Goal: Information Seeking & Learning: Stay updated

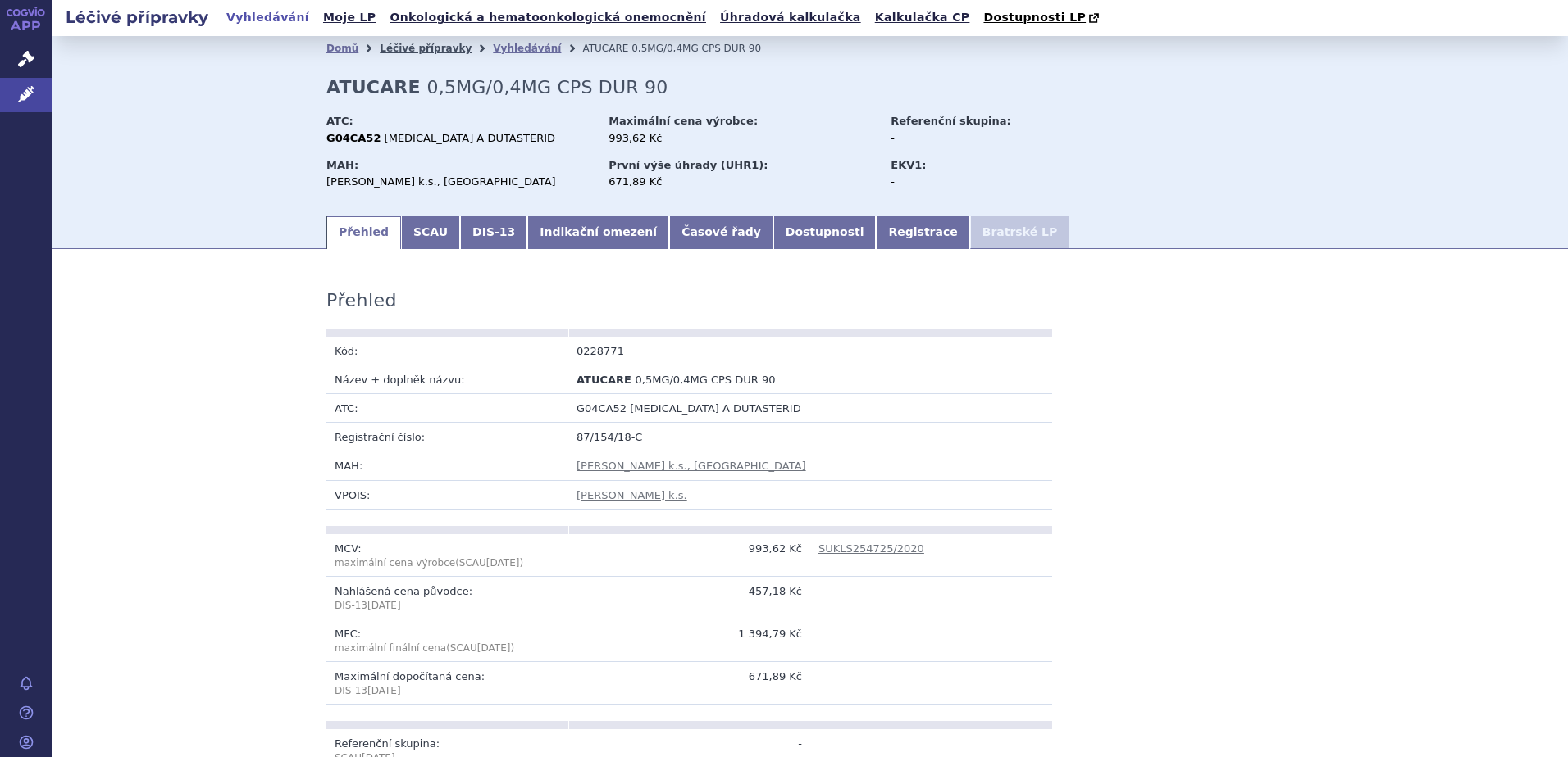
click at [392, 50] on link "Léčivé přípravky" at bounding box center [425, 49] width 92 height 11
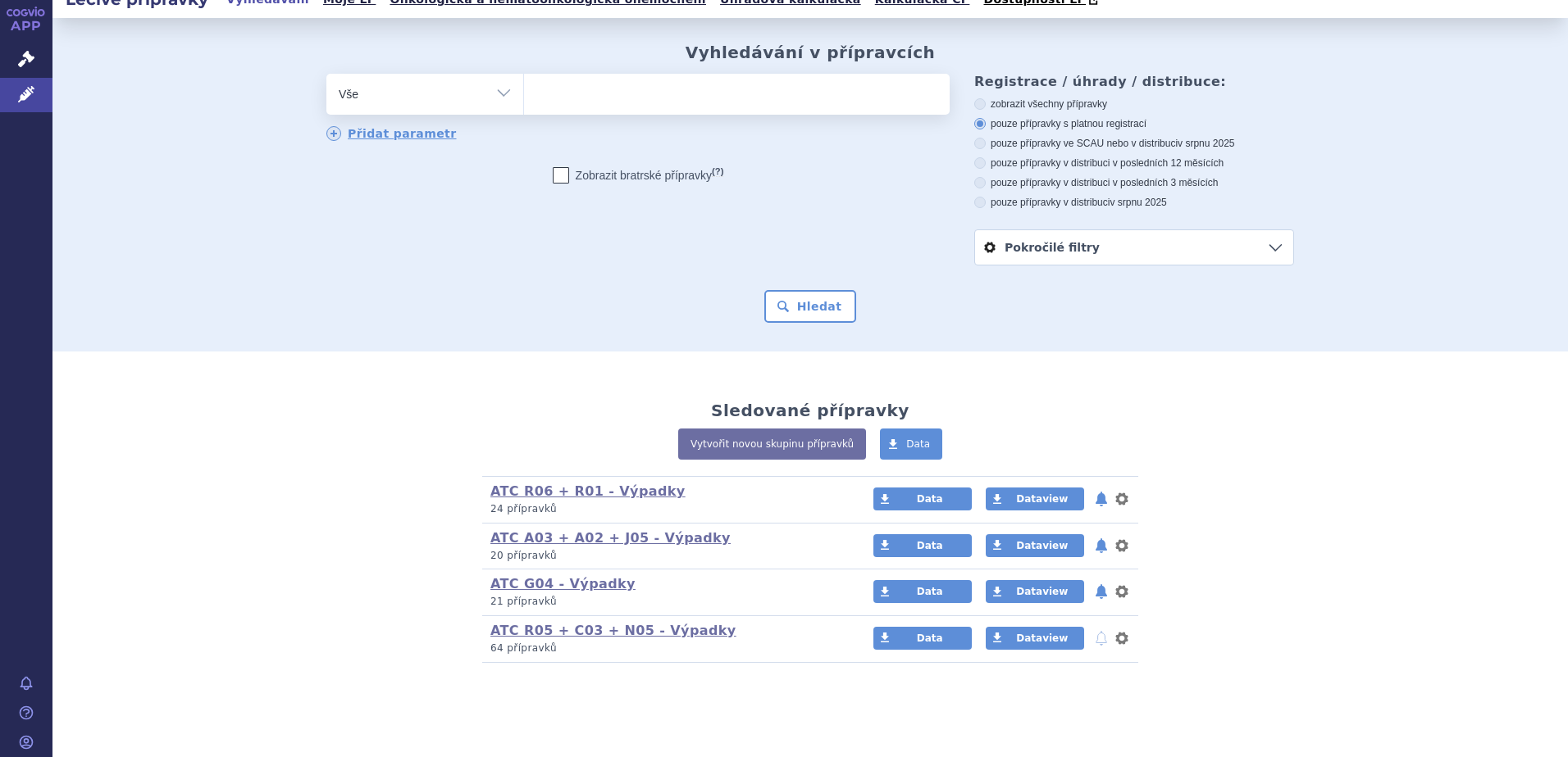
scroll to position [23, 0]
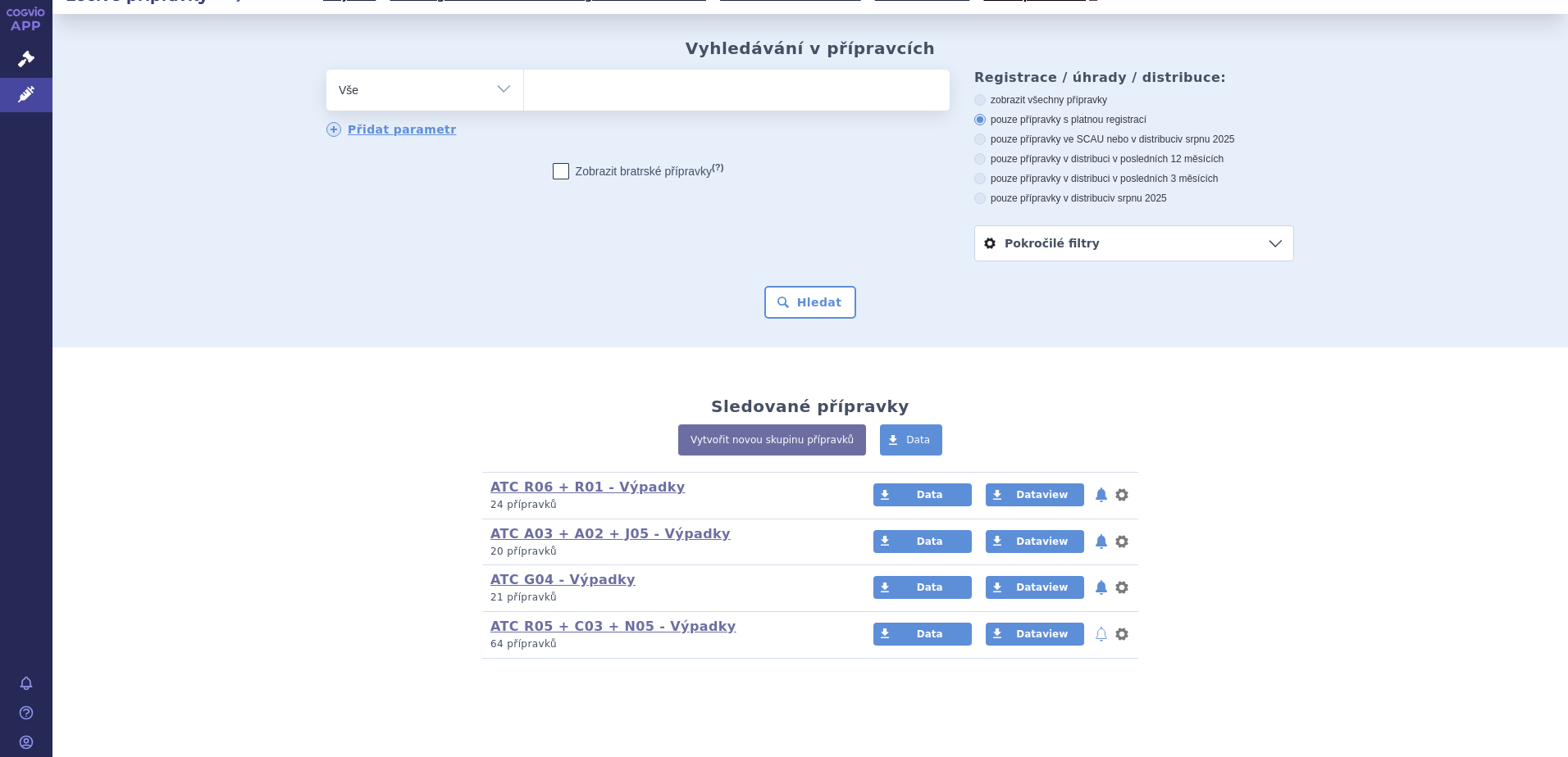
click at [1093, 629] on button "notifikace" at bounding box center [1101, 634] width 17 height 20
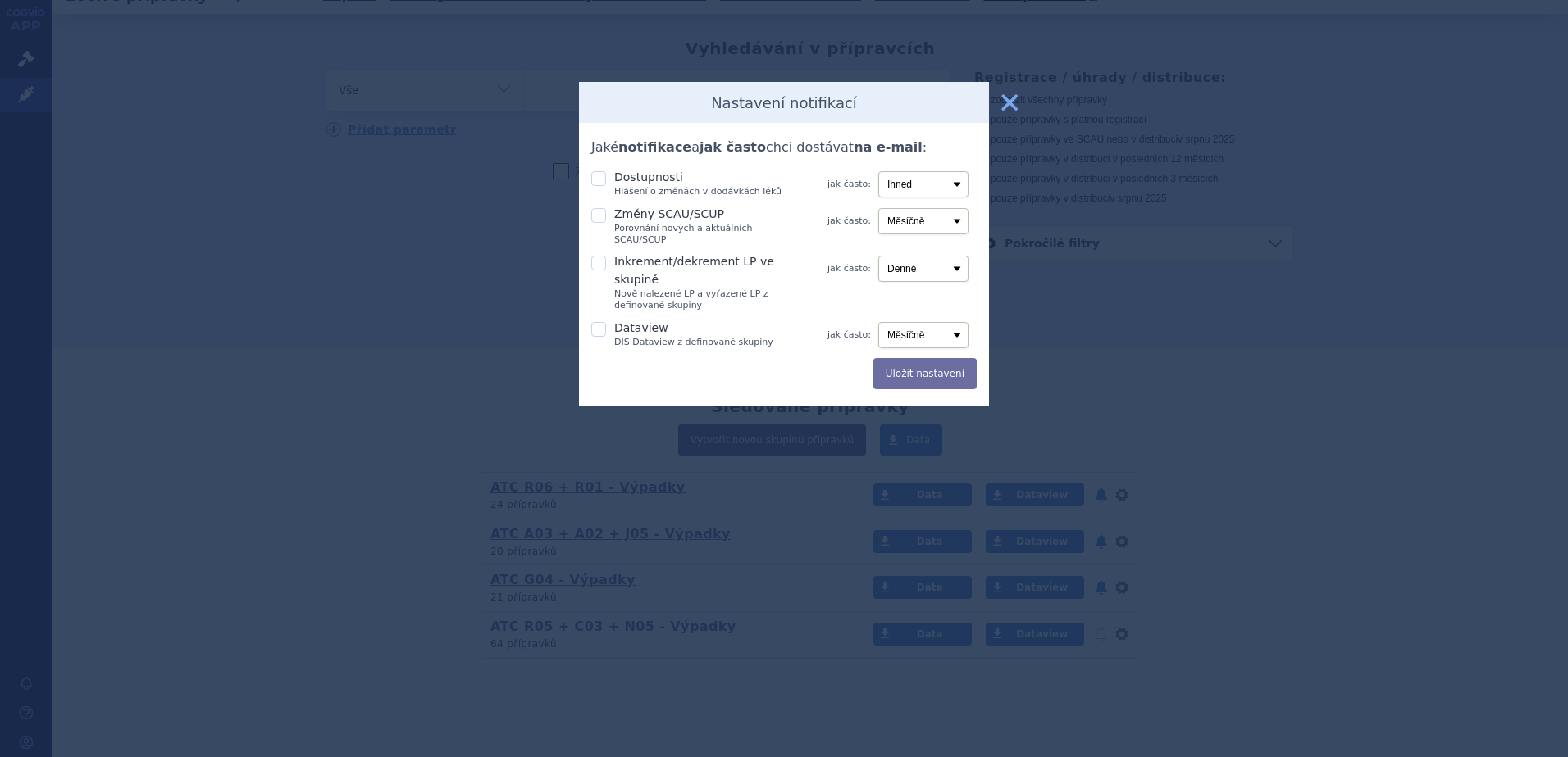
click at [602, 179] on icon at bounding box center [598, 179] width 15 height 15
click at [602, 179] on input "Dostupnosti Hlášení o změnách v dodávkách léků" at bounding box center [600, 178] width 17 height 17
checkbox input "true"
click at [931, 358] on button "Uložit nastavení" at bounding box center [925, 373] width 103 height 31
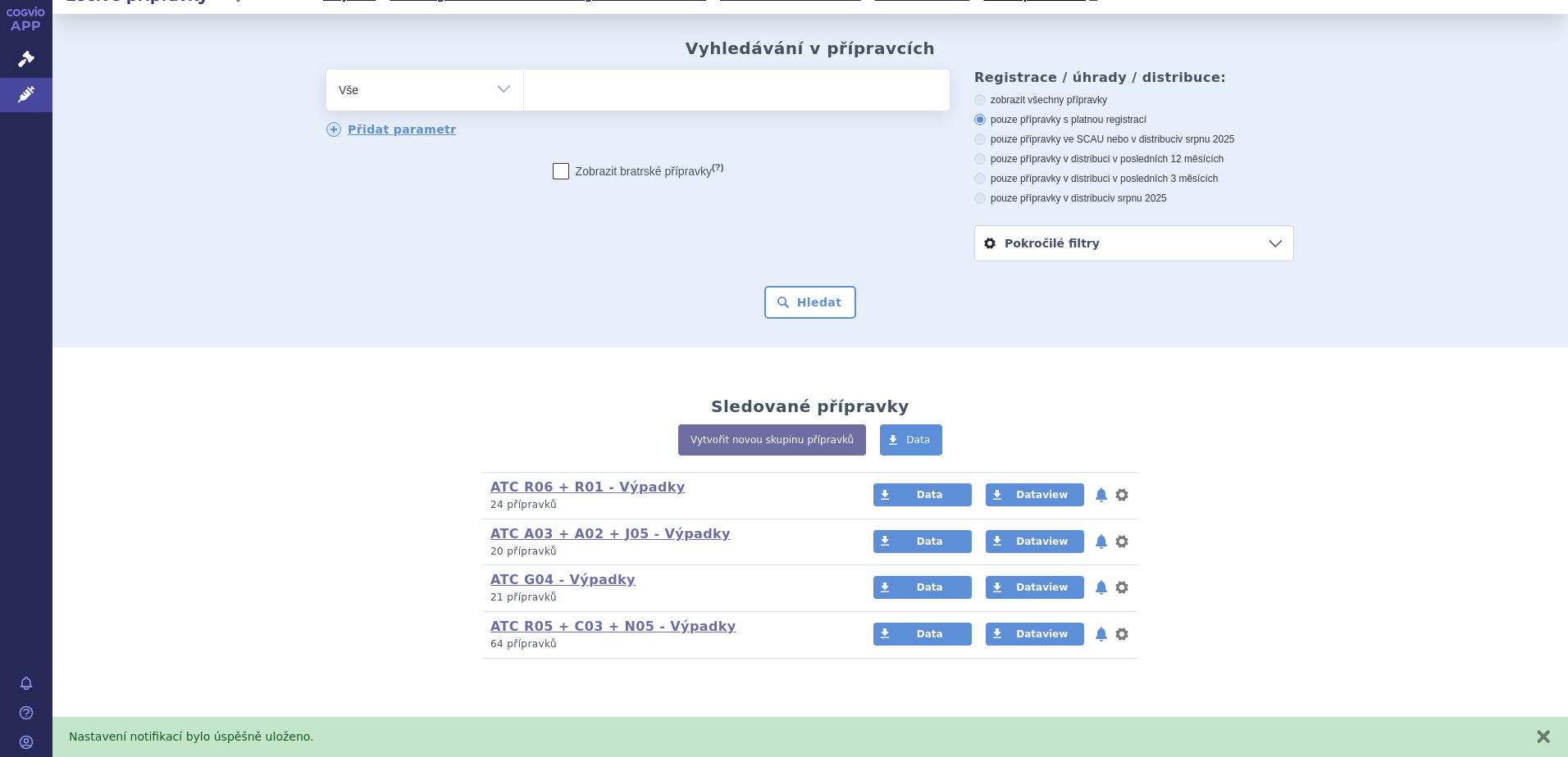
click at [1267, 240] on link "Pokročilé filtry" at bounding box center [1134, 243] width 318 height 35
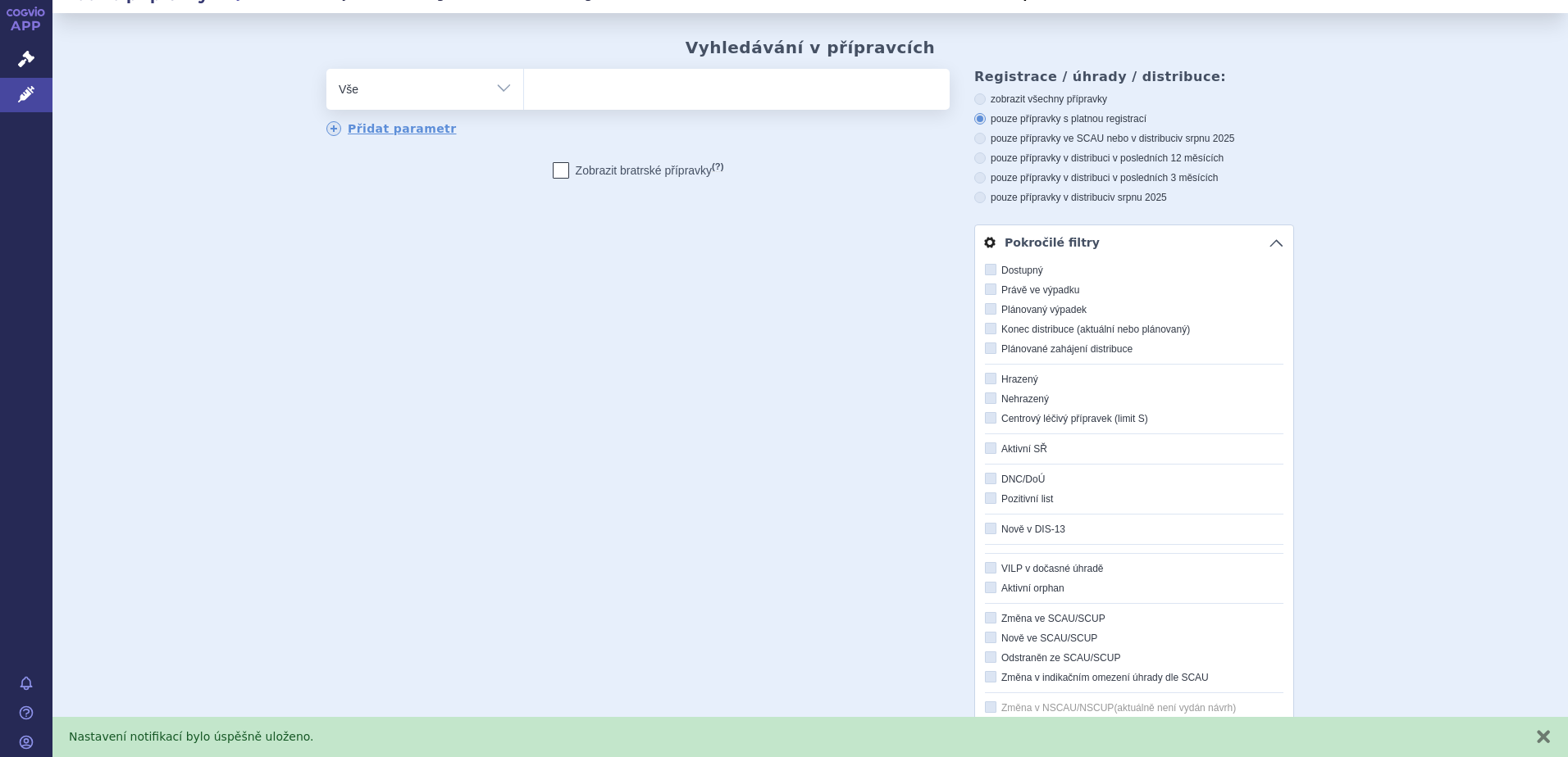
click at [1043, 294] on label "Právě ve výpadku" at bounding box center [1133, 290] width 298 height 13
click at [997, 294] on input "Právě ve výpadku" at bounding box center [991, 290] width 10 height 10
checkbox input "true"
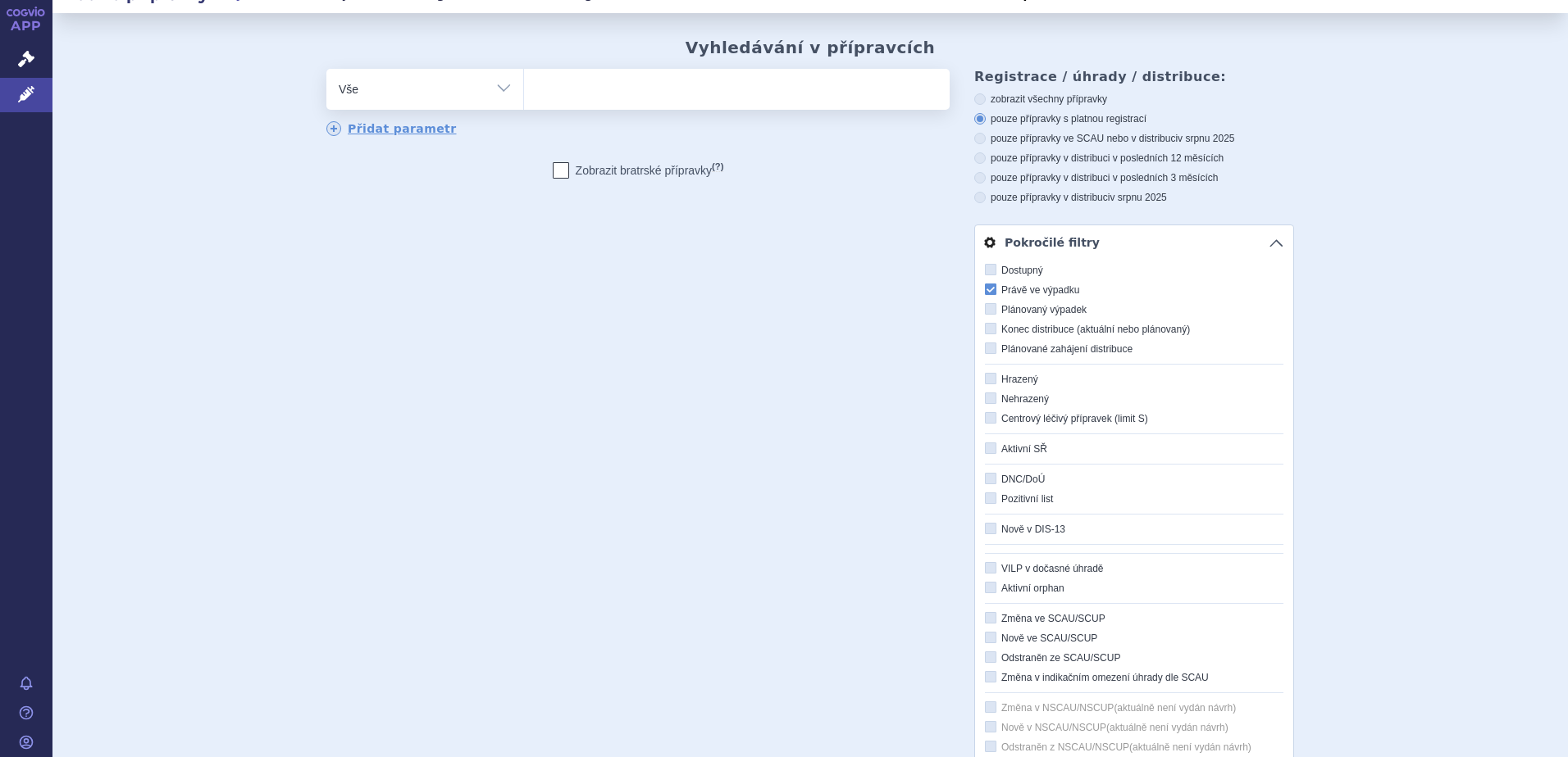
click at [1066, 316] on label "Plánovaný výpadek" at bounding box center [1133, 309] width 298 height 13
click at [997, 316] on input "Plánovaný výpadek" at bounding box center [991, 309] width 10 height 10
checkbox input "true"
click at [986, 290] on icon at bounding box center [990, 289] width 11 height 11
click at [986, 290] on input "Právě ve výpadku" at bounding box center [991, 290] width 10 height 10
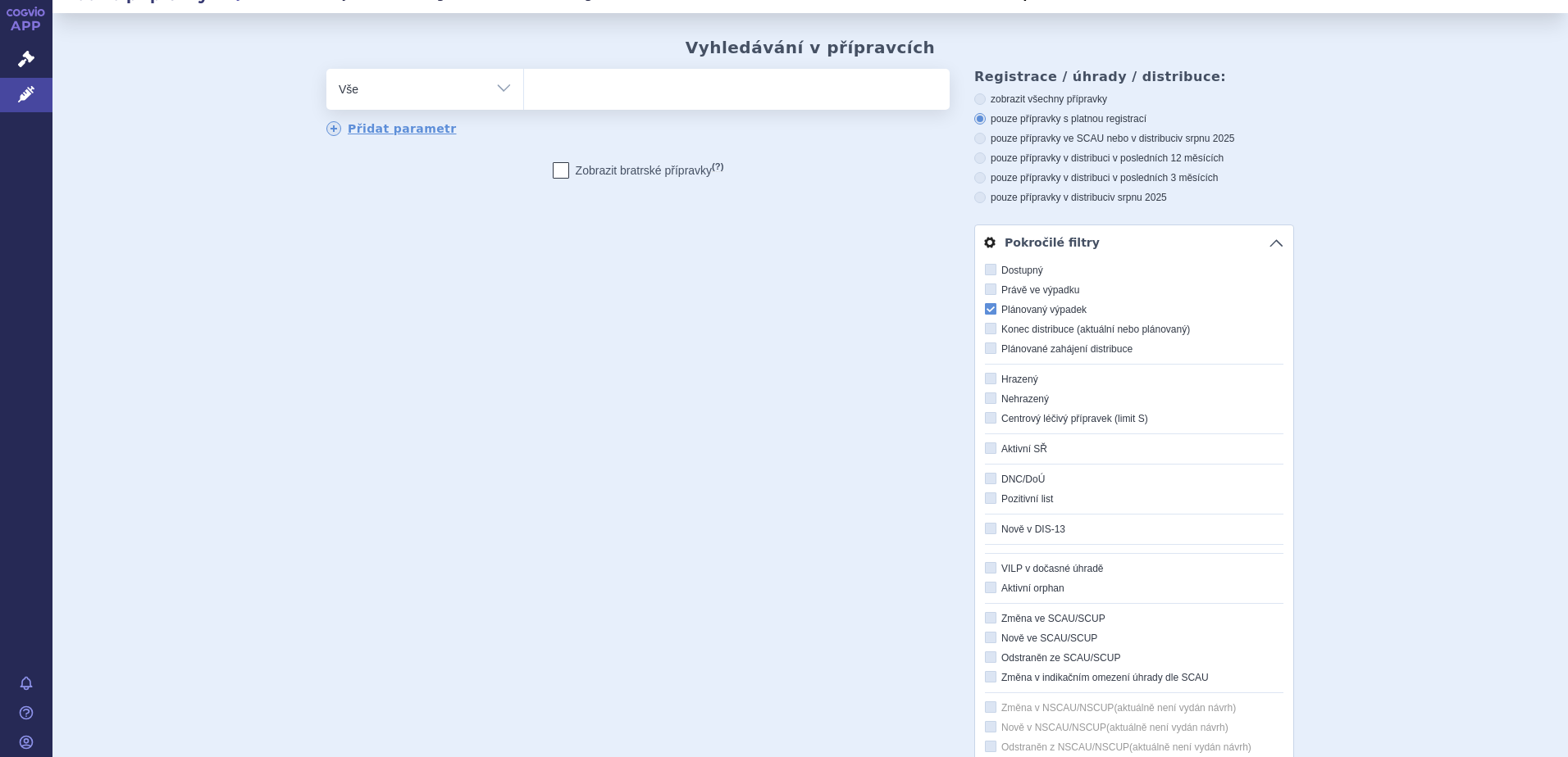
checkbox input "true"
checkbox input "false"
click at [1267, 239] on link "Pokročilé filtry" at bounding box center [1134, 242] width 318 height 35
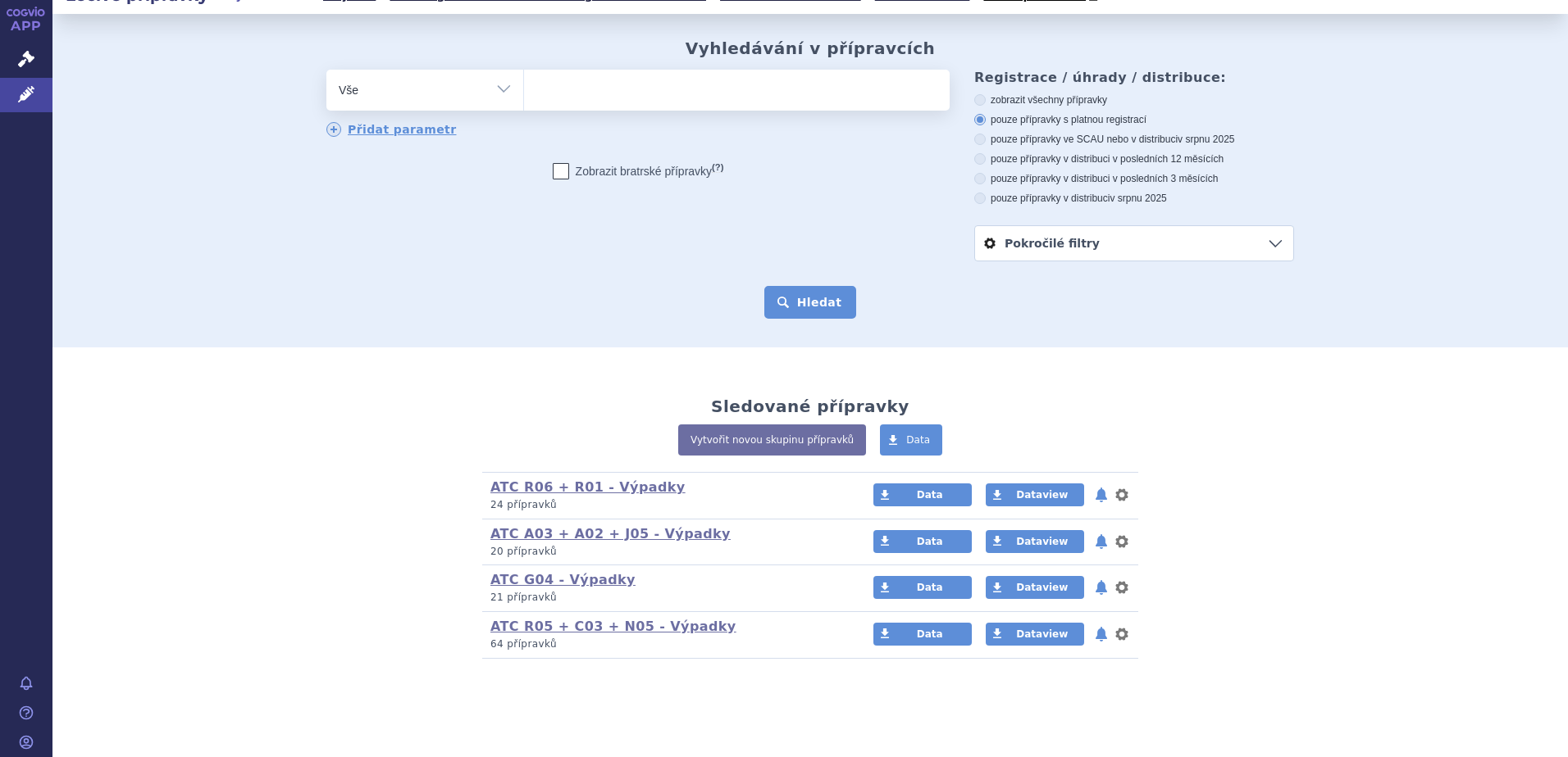
click at [806, 303] on button "Hledat" at bounding box center [810, 302] width 93 height 33
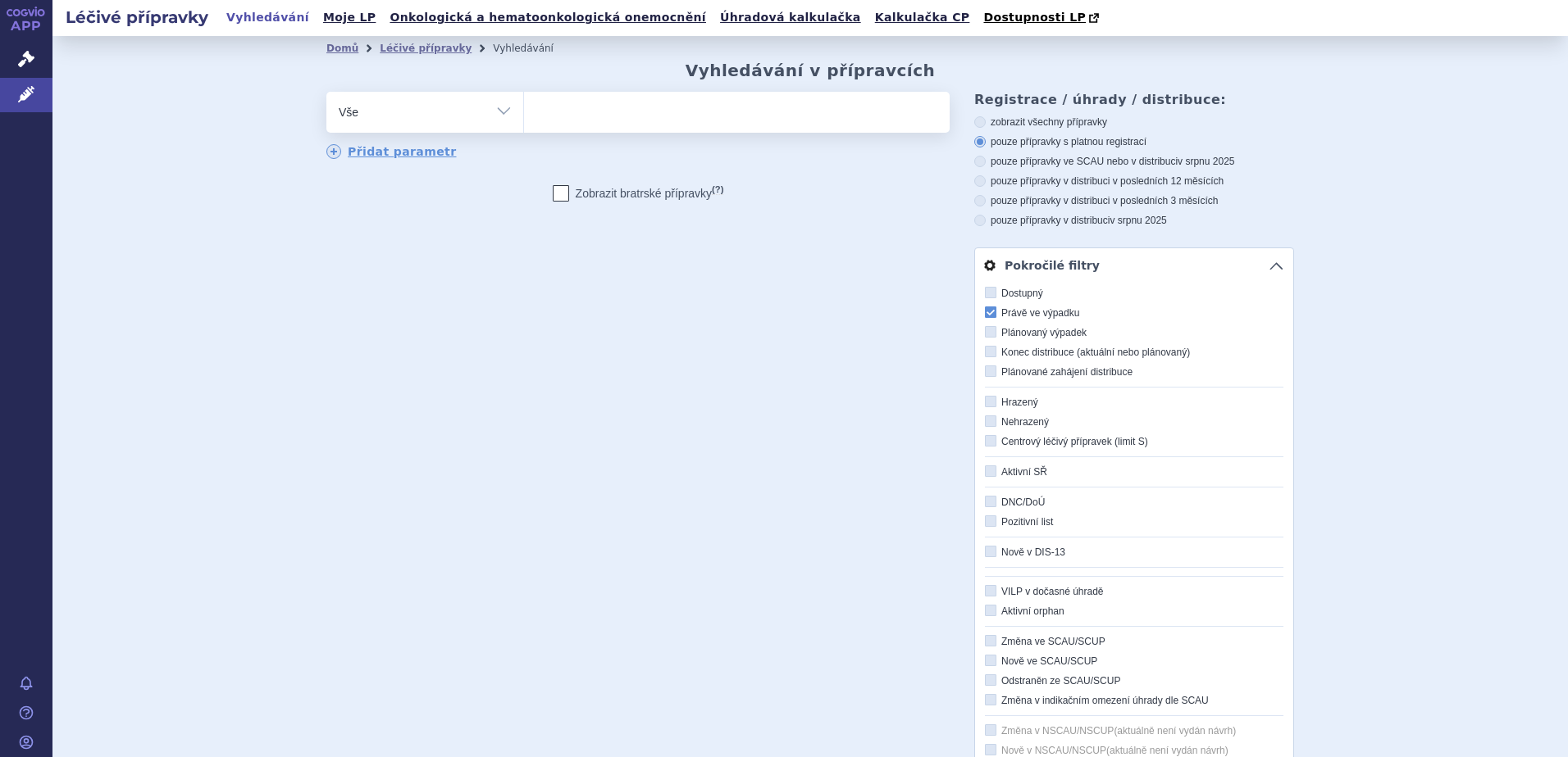
click at [1035, 177] on label "pouze přípravky v distribuci v posledních 12 měsících" at bounding box center [1134, 181] width 320 height 13
click at [986, 178] on input "pouze přípravky v distribuci v posledních 12 měsících" at bounding box center [981, 182] width 10 height 10
radio input "true"
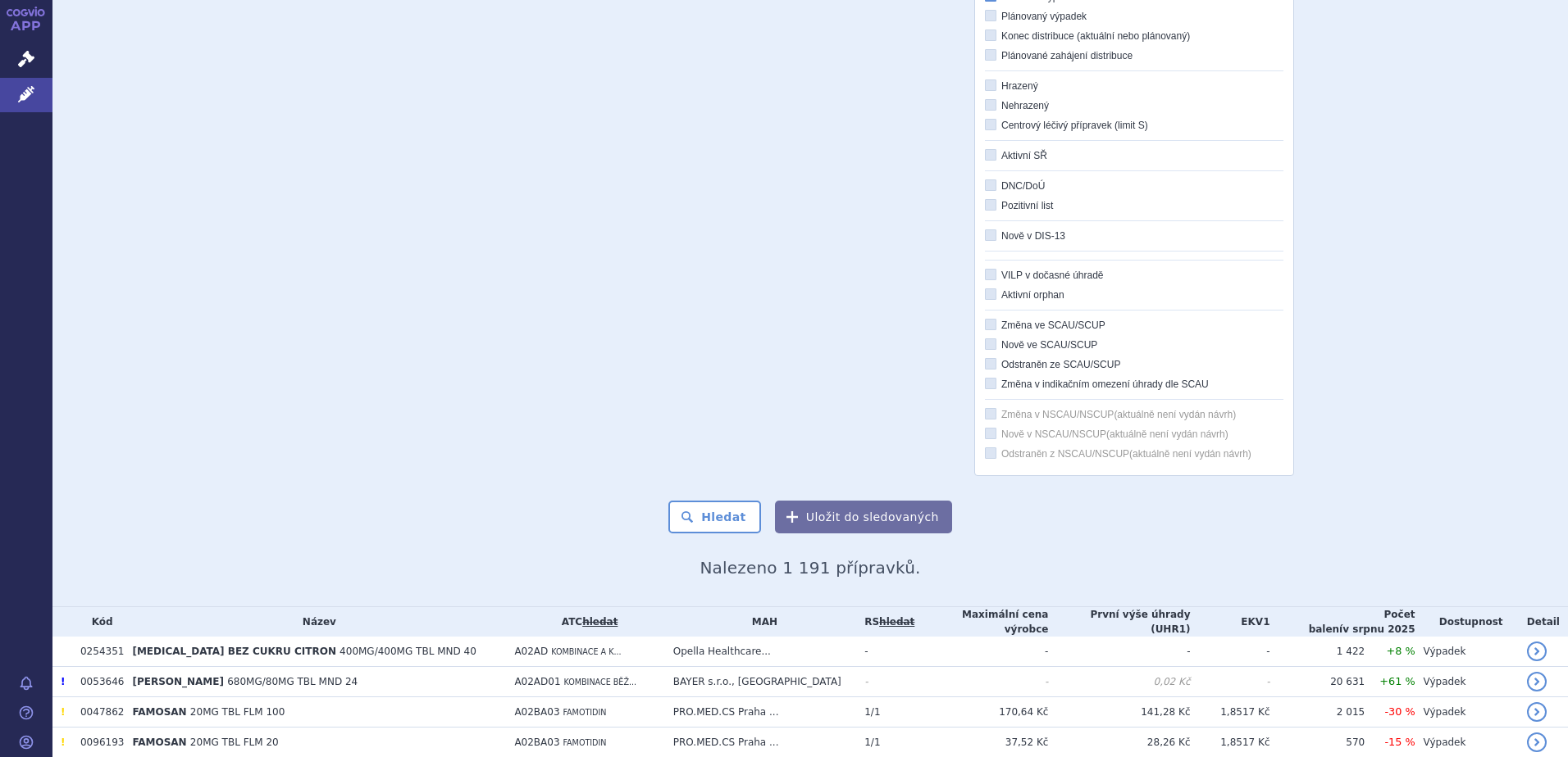
scroll to position [656, 0]
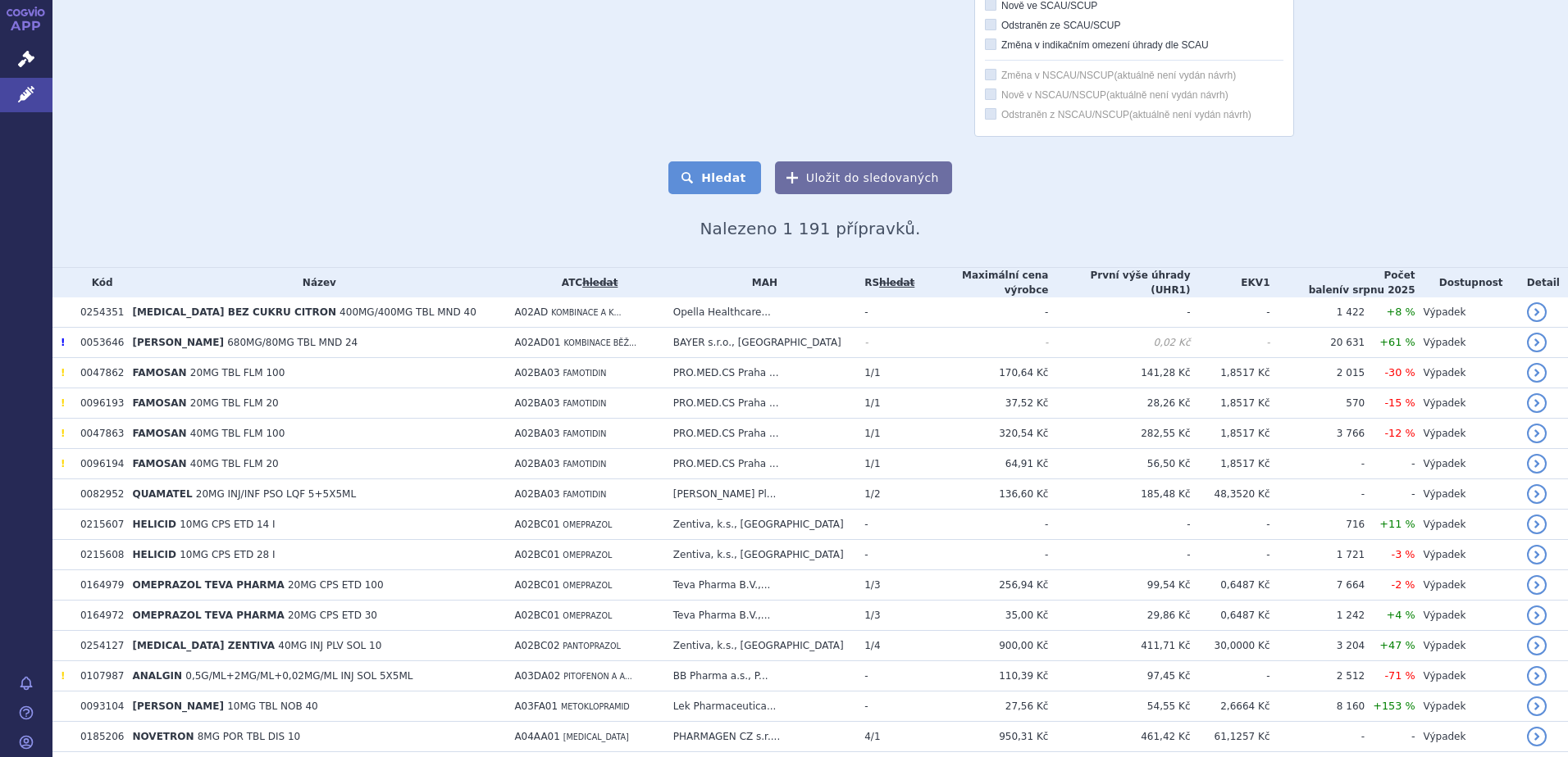
click at [735, 186] on button "Hledat" at bounding box center [714, 178] width 93 height 33
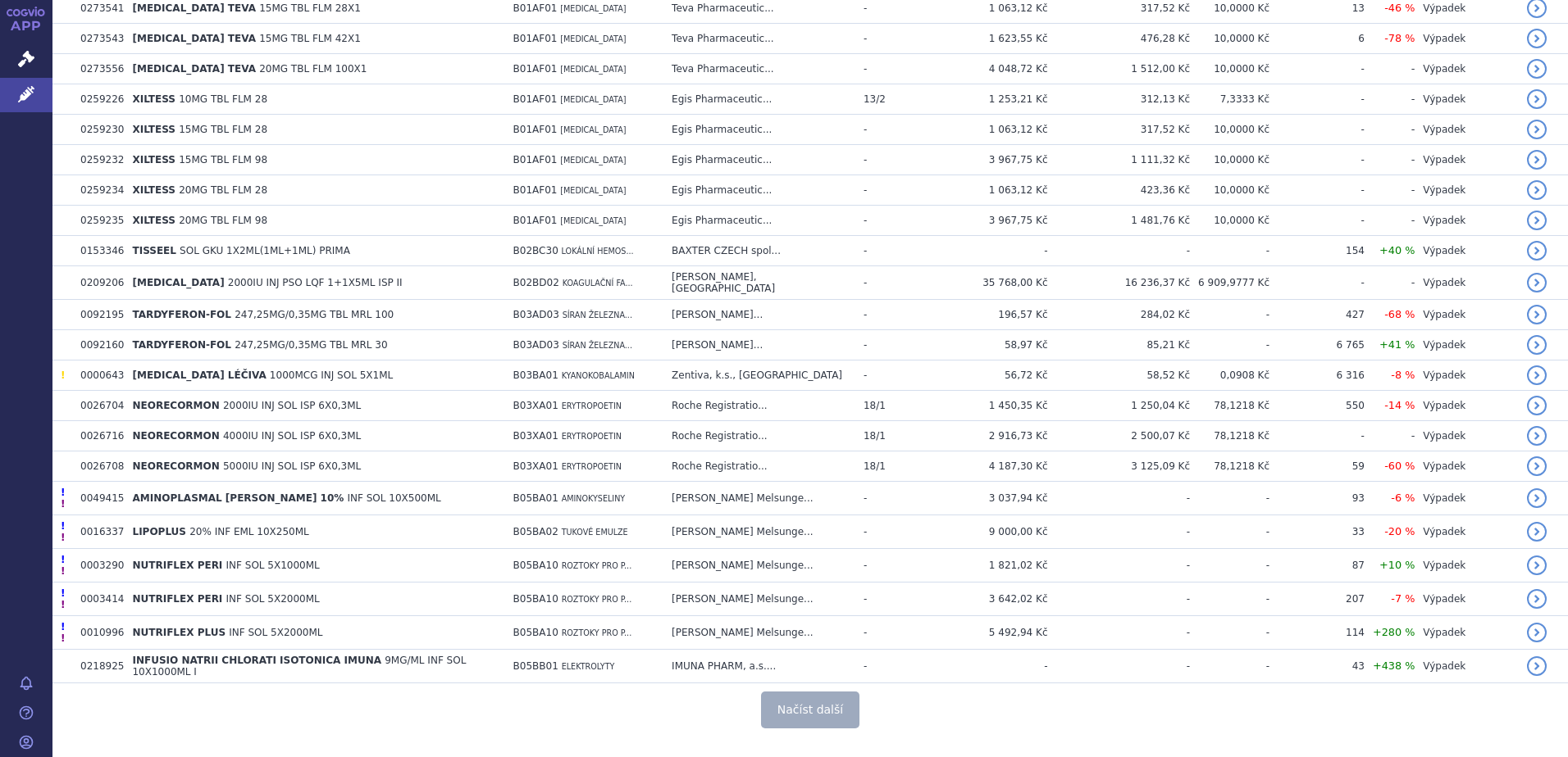
scroll to position [3344, 0]
